Goal: Information Seeking & Learning: Learn about a topic

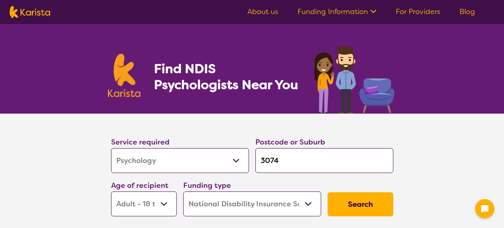
select select "Psychology"
select select "AD"
select select "NDIS"
select select "Psychology"
select select "AD"
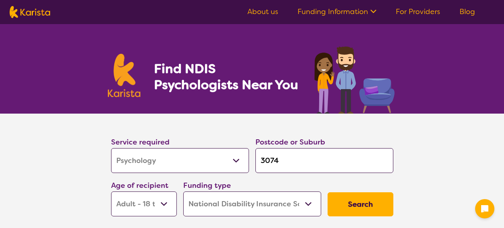
select select "NDIS"
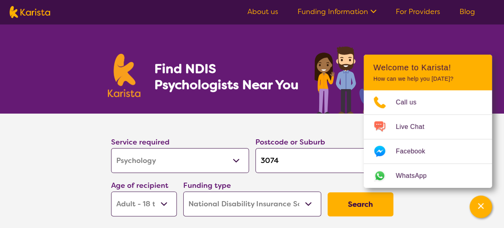
click at [289, 160] on input "3074" at bounding box center [324, 160] width 138 height 25
type input "307"
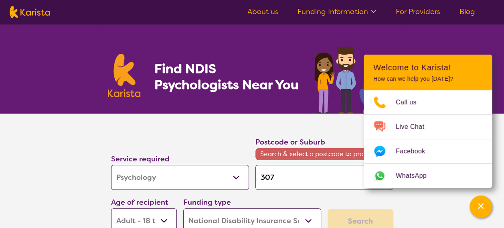
type input "30"
type input "3"
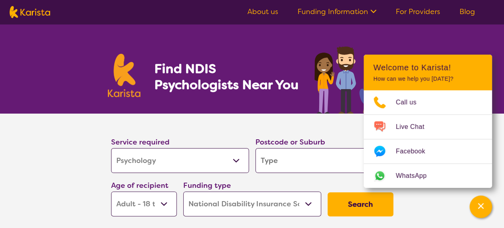
type input "g"
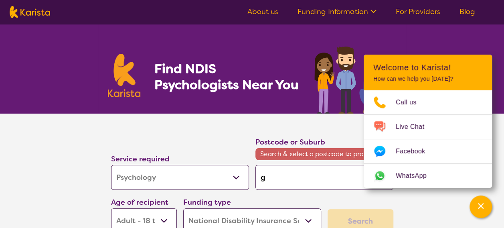
type input "gl"
type input "gla"
type input "glad"
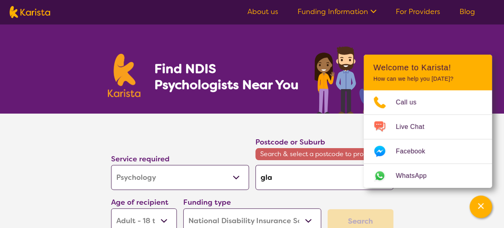
type input "glad"
type input "glads"
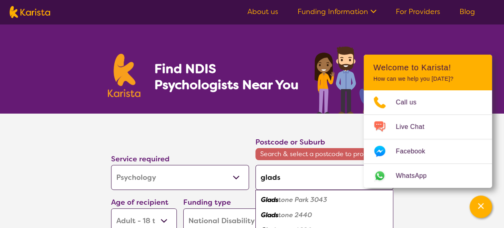
click at [318, 197] on em "tone Park 3043" at bounding box center [302, 199] width 49 height 8
type input "3043"
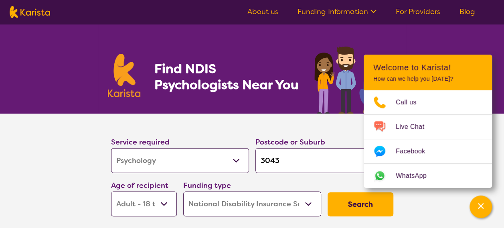
click at [336, 208] on button "Search" at bounding box center [360, 204] width 66 height 24
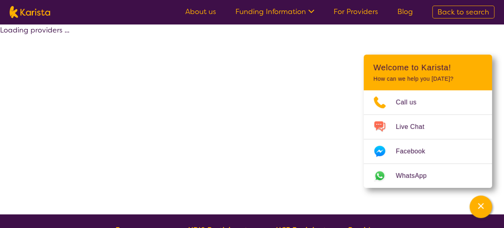
select select "by_score"
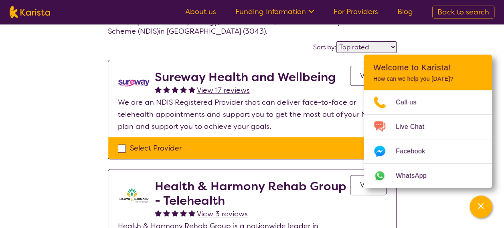
scroll to position [40, 0]
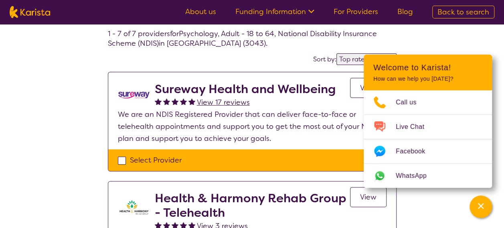
click at [210, 93] on h2 "Sureway Health and Wellbeing" at bounding box center [245, 89] width 181 height 14
click at [352, 91] on link "View" at bounding box center [368, 88] width 36 height 20
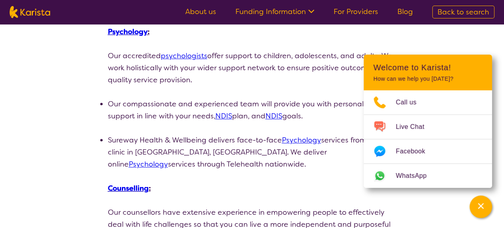
scroll to position [200, 0]
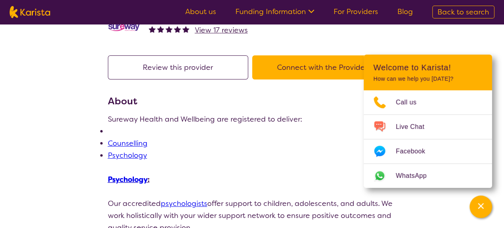
select select "by_score"
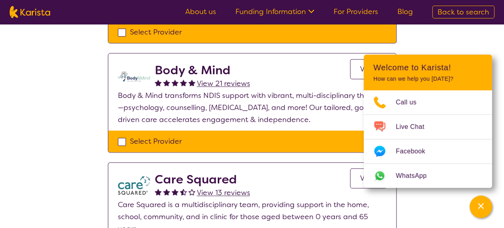
scroll to position [481, 0]
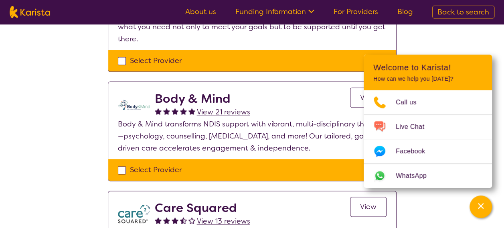
click at [361, 89] on link "View" at bounding box center [368, 97] width 36 height 20
